Goal: Information Seeking & Learning: Learn about a topic

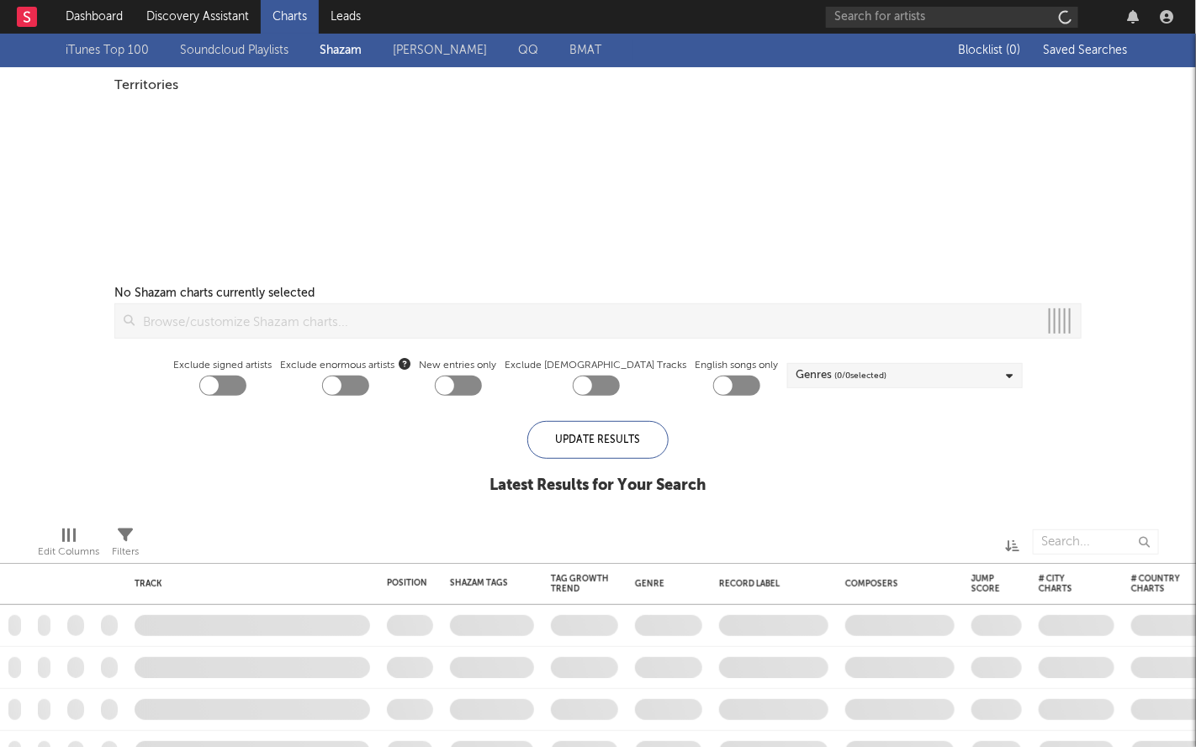
checkbox input "true"
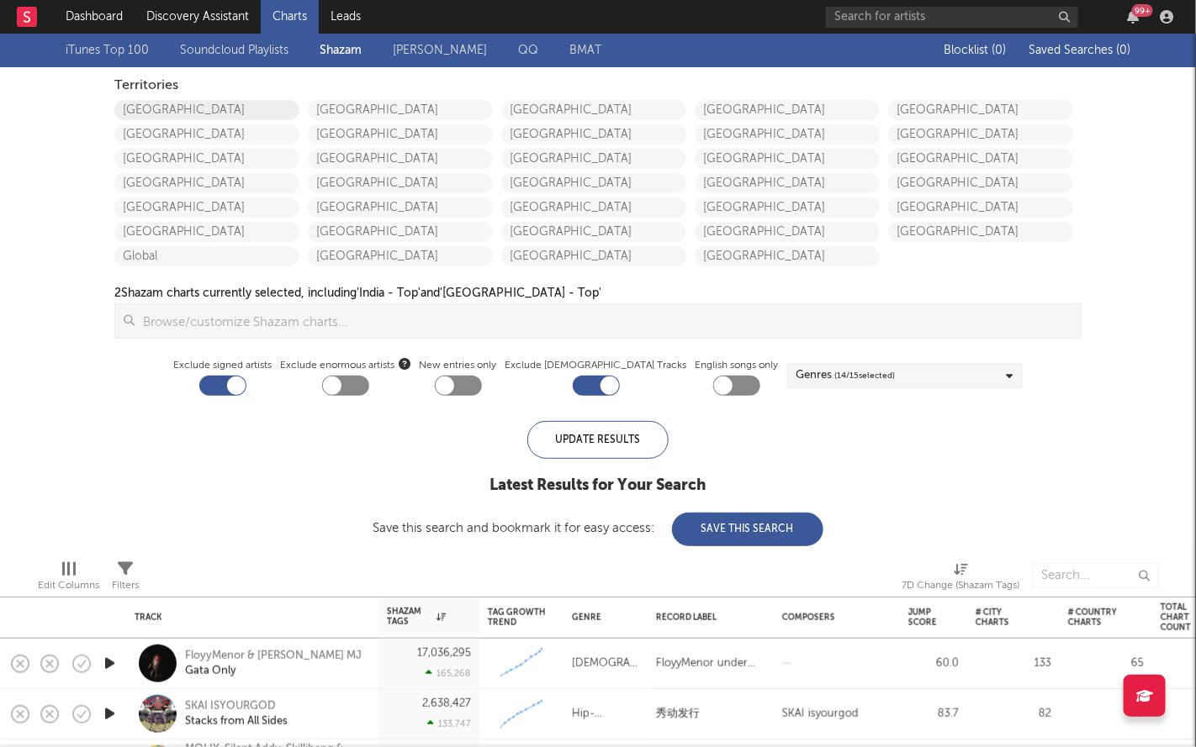
click at [170, 109] on link "[GEOGRAPHIC_DATA]" at bounding box center [206, 110] width 185 height 20
checkbox input "true"
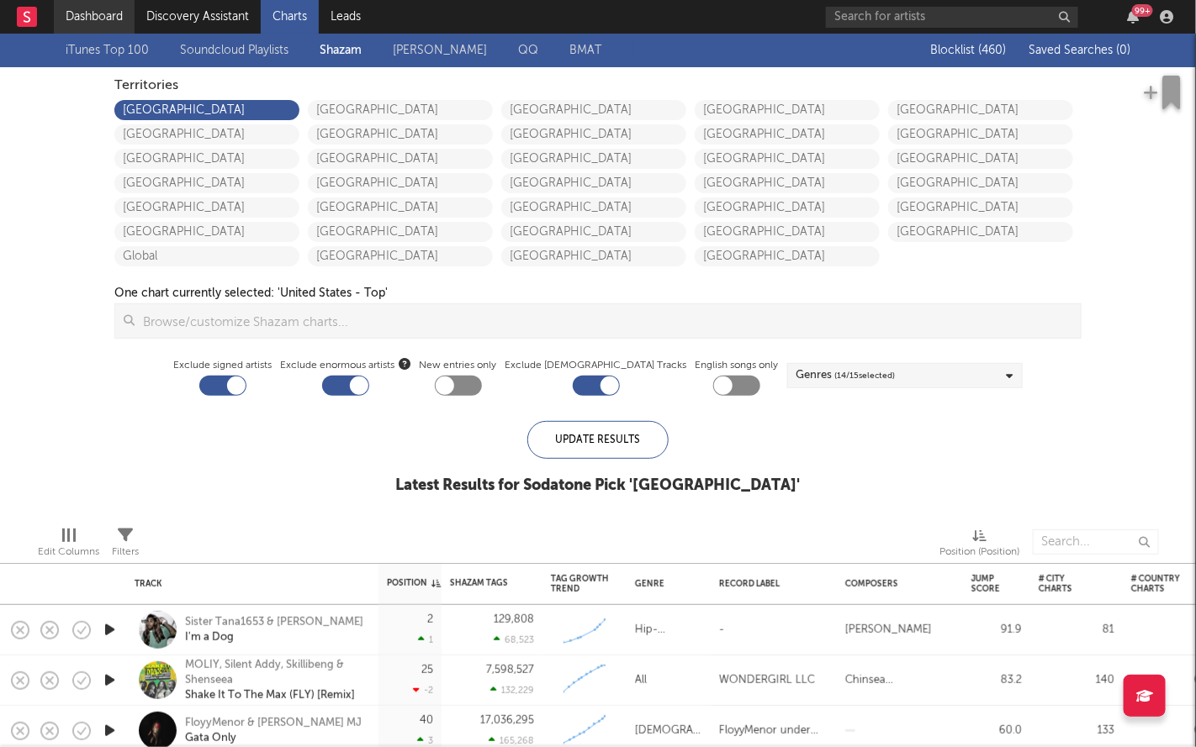
click at [96, 11] on link "Dashboard" at bounding box center [94, 17] width 81 height 34
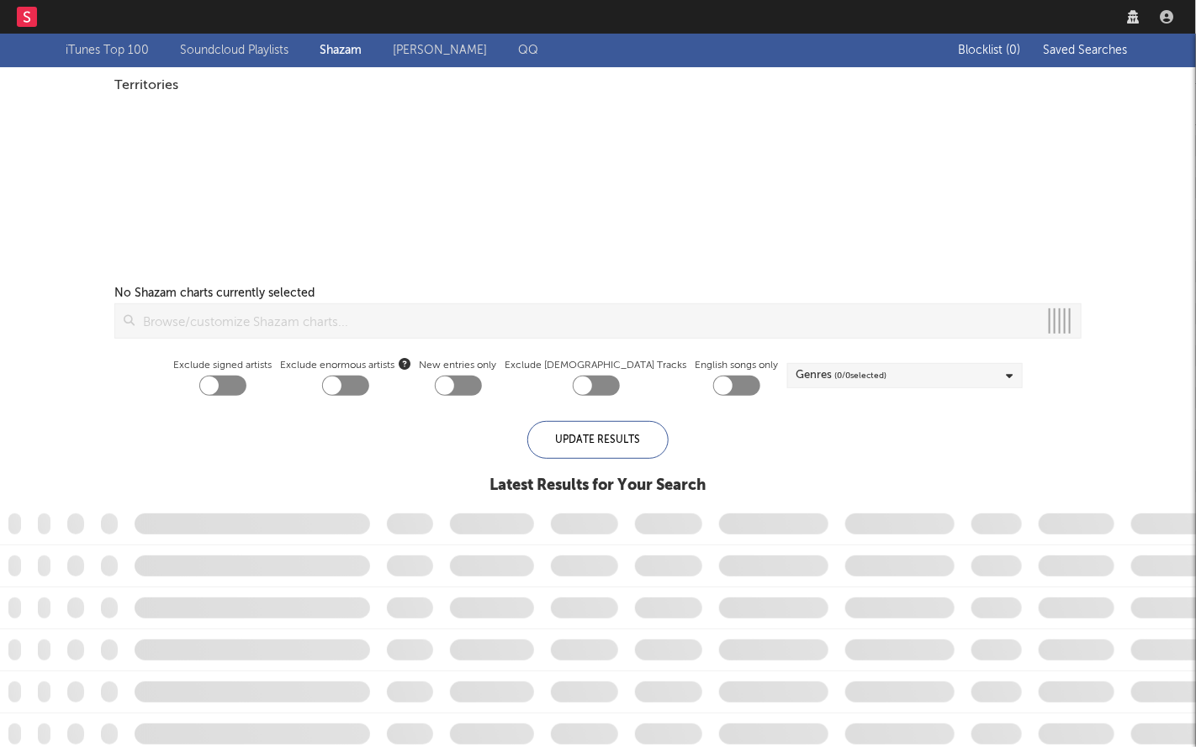
checkbox input "true"
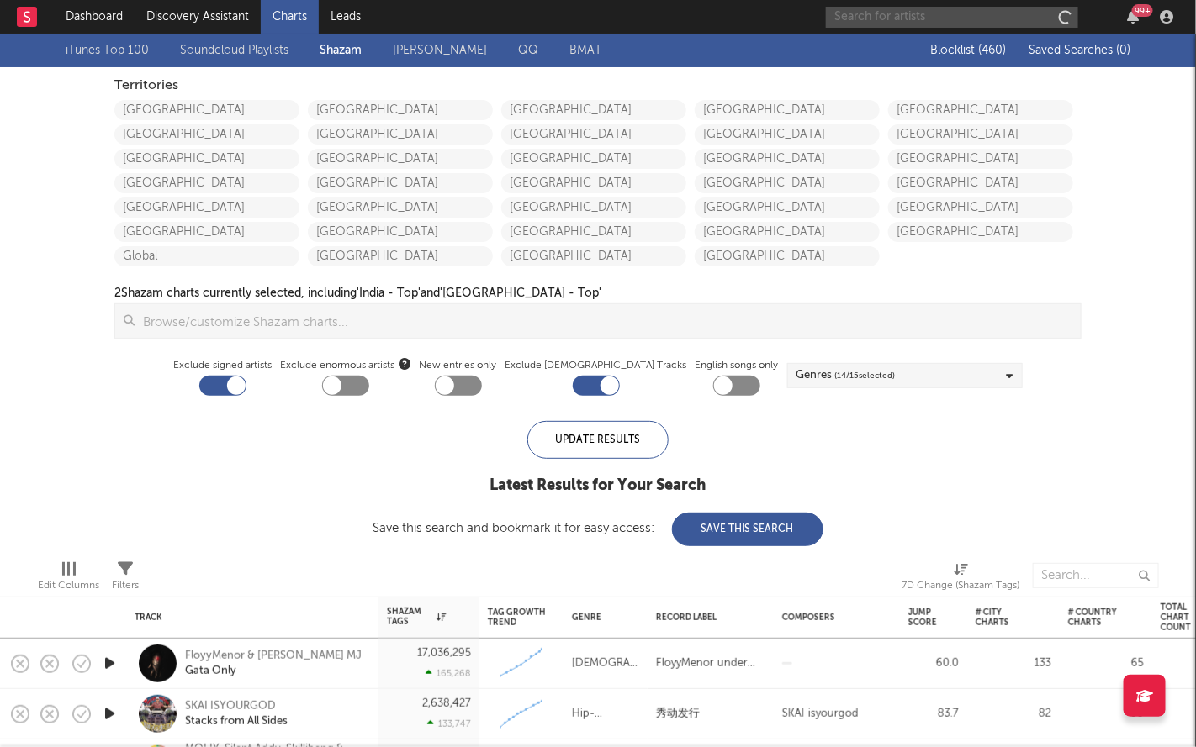
click at [867, 21] on input "text" at bounding box center [952, 17] width 252 height 21
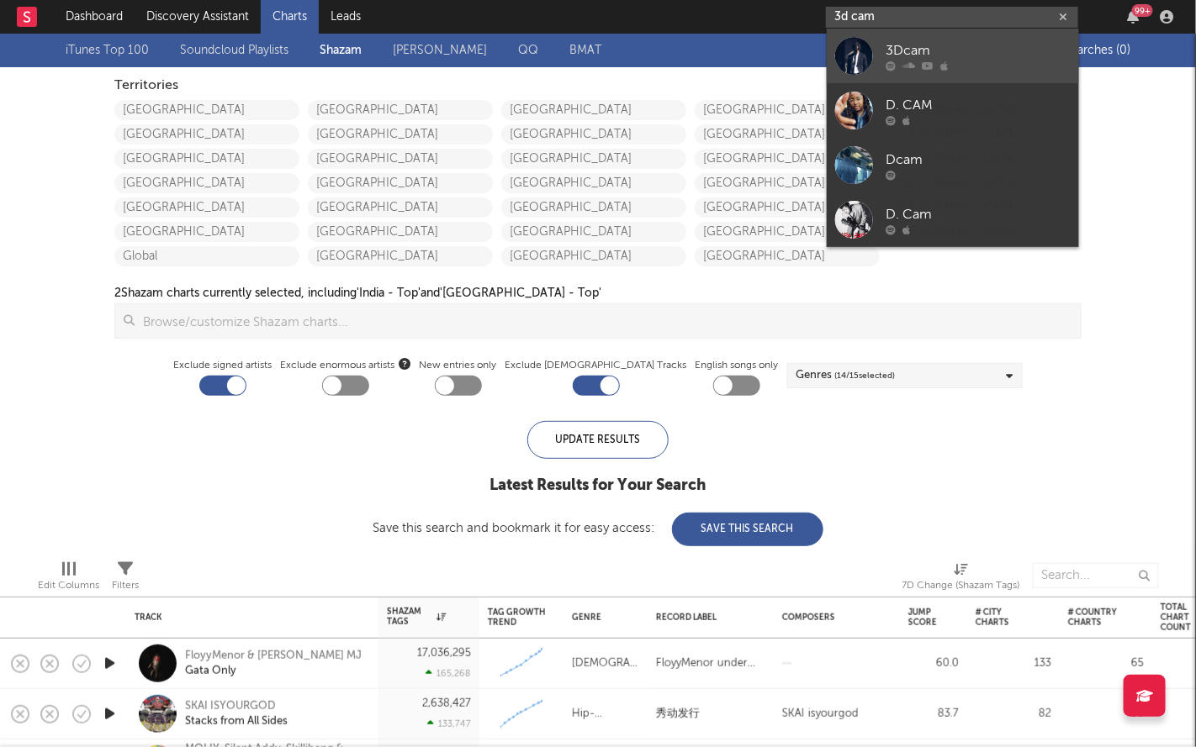
type input "3d cam"
click at [939, 32] on link "3Dcam" at bounding box center [952, 56] width 252 height 55
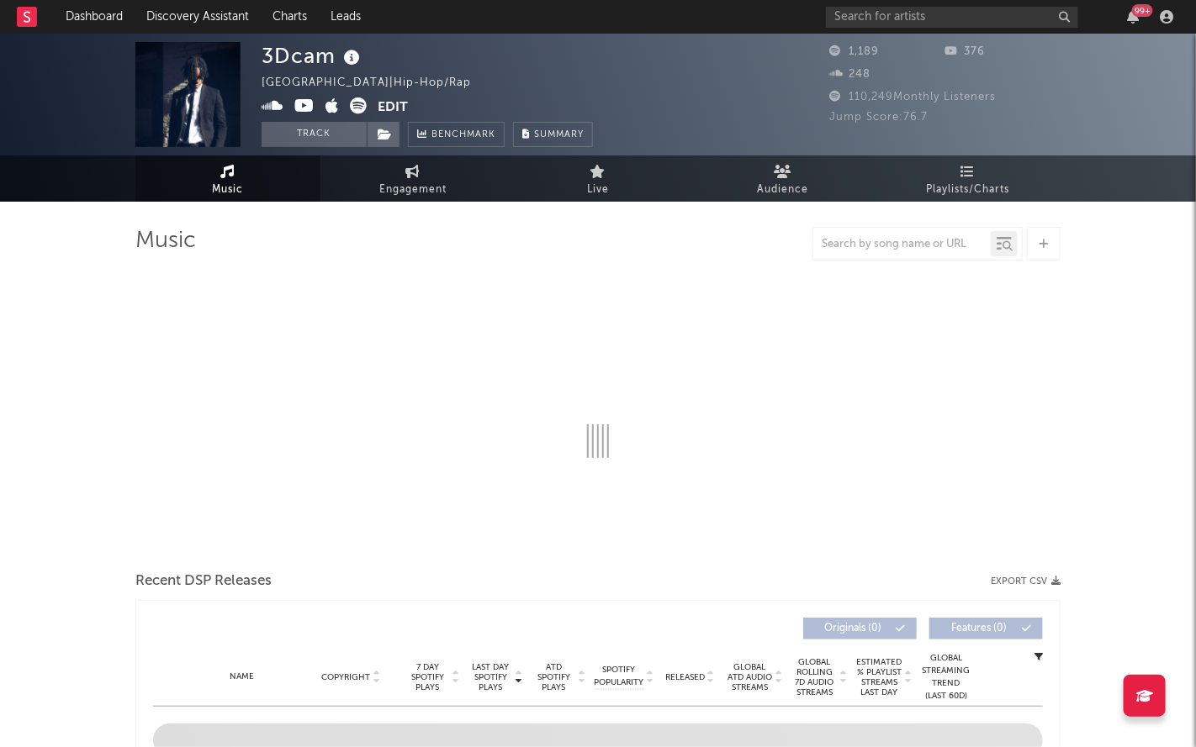
select select "6m"
